Goal: Task Accomplishment & Management: Manage account settings

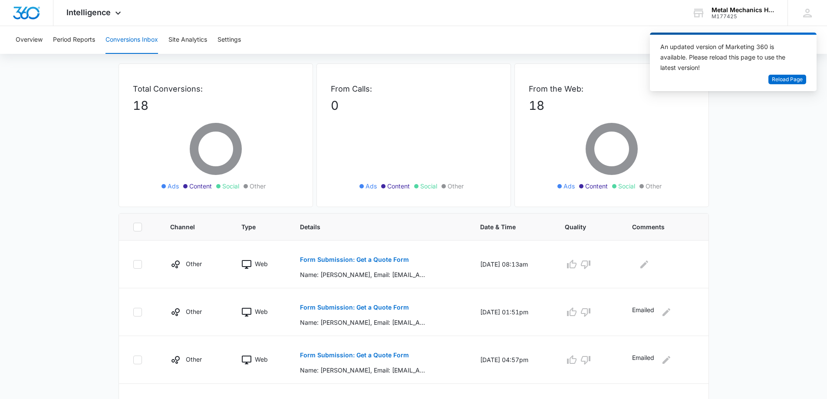
scroll to position [87, 0]
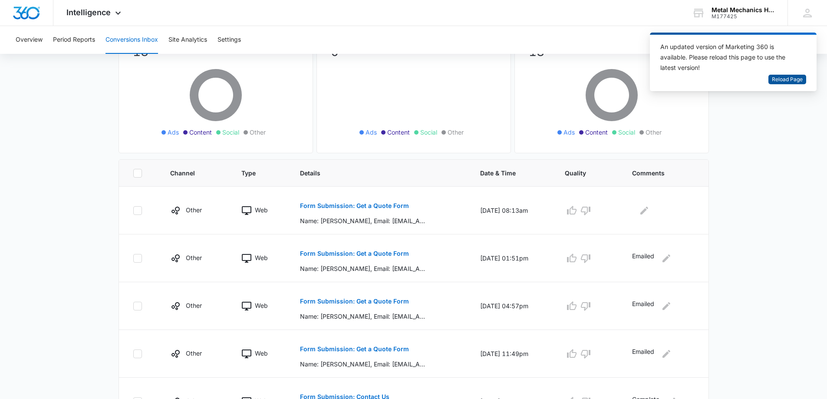
click at [791, 75] on button "Reload Page" at bounding box center [787, 80] width 38 height 10
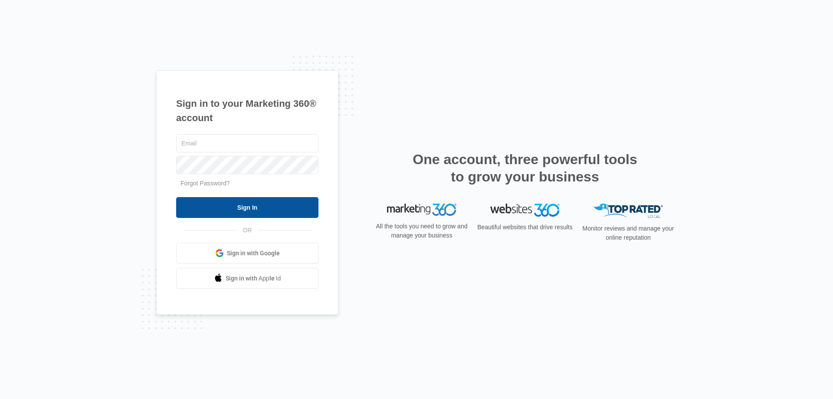
type input "[EMAIL_ADDRESS][DOMAIN_NAME]"
click at [251, 202] on input "Sign In" at bounding box center [247, 207] width 142 height 21
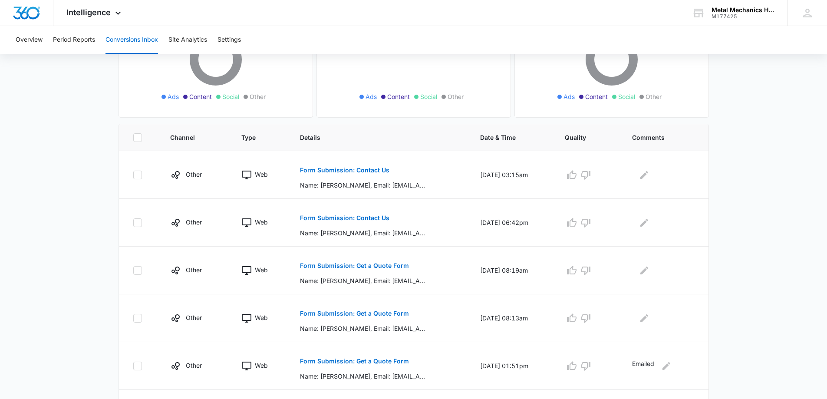
scroll to position [174, 0]
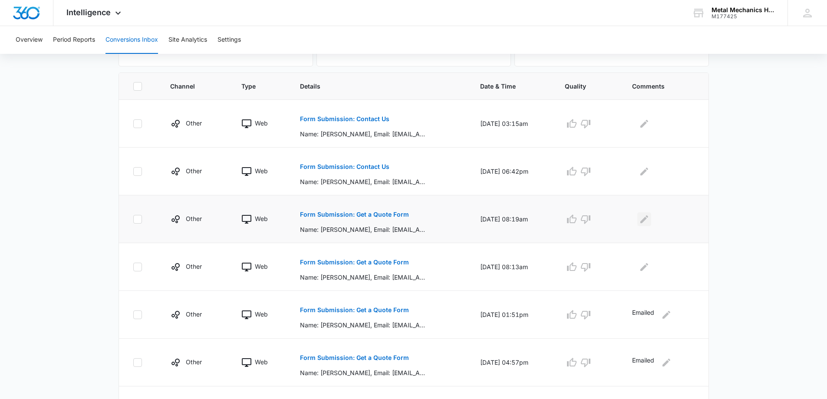
click at [646, 220] on icon "Edit Comments" at bounding box center [644, 219] width 8 height 8
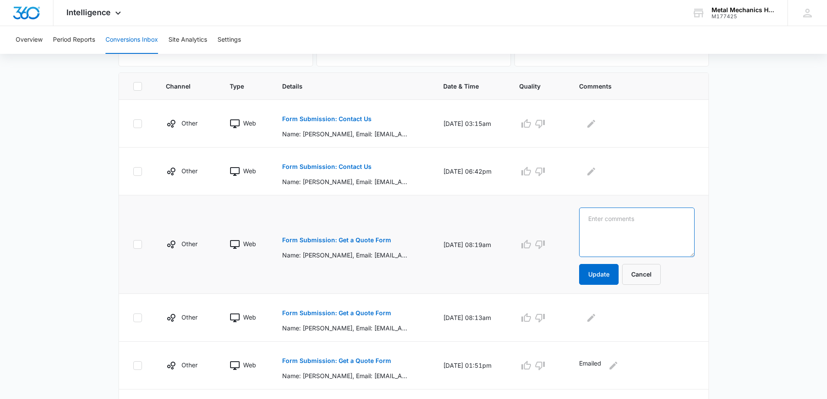
click at [636, 221] on textarea at bounding box center [636, 232] width 115 height 49
type textarea "Complete"
click at [605, 278] on button "Update" at bounding box center [599, 274] width 40 height 21
click at [596, 171] on icon "Edit Comments" at bounding box center [591, 171] width 10 height 10
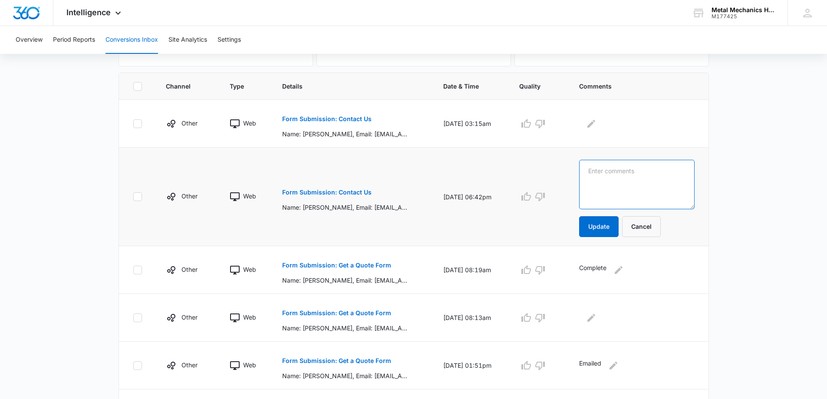
click at [600, 171] on textarea at bounding box center [636, 184] width 115 height 49
type textarea "Message"
click at [610, 223] on button "Update" at bounding box center [599, 226] width 40 height 21
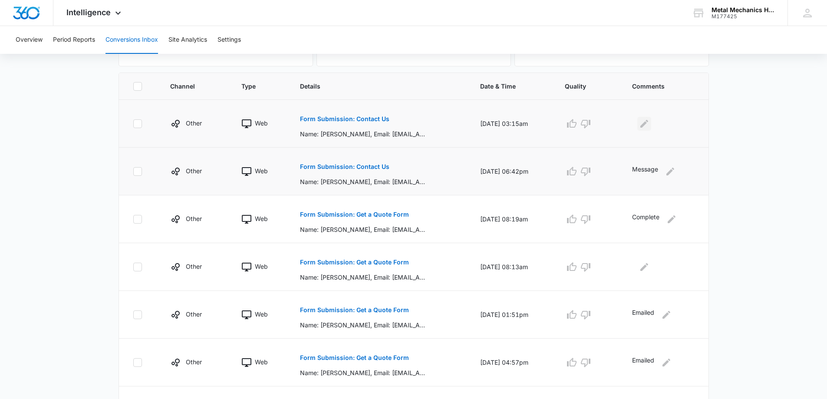
click at [647, 124] on icon "Edit Comments" at bounding box center [644, 123] width 8 height 8
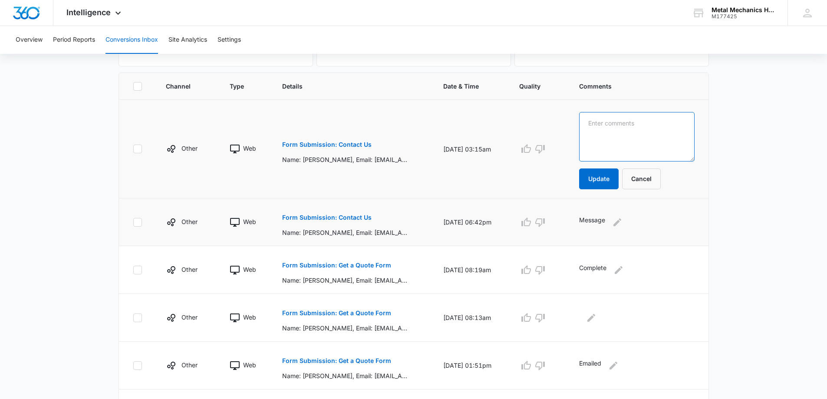
click at [620, 120] on textarea at bounding box center [636, 136] width 115 height 49
type textarea "Sales"
click at [602, 187] on button "Update" at bounding box center [599, 178] width 40 height 21
click at [619, 178] on button "Update" at bounding box center [599, 178] width 40 height 21
